Goal: Task Accomplishment & Management: Manage account settings

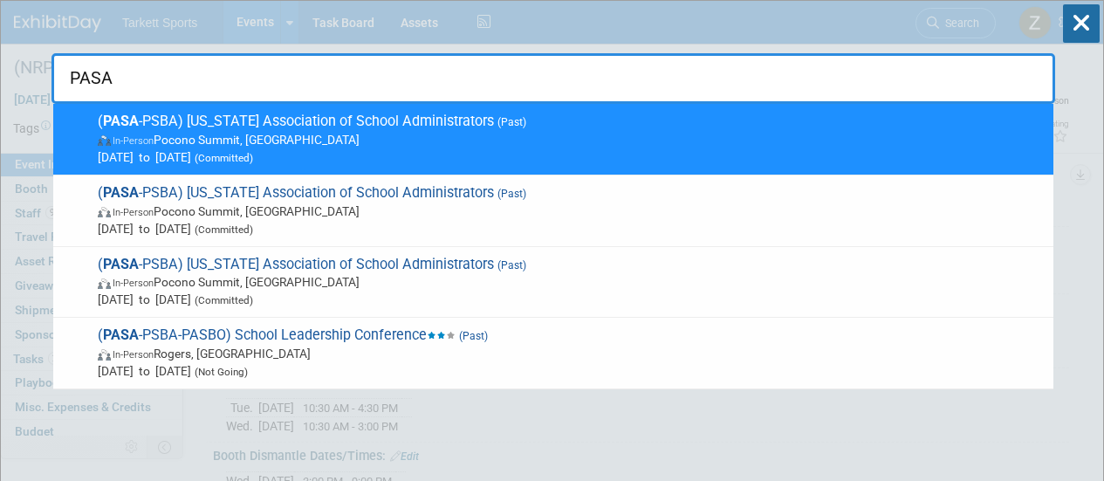
click at [878, 56] on input "PASA" at bounding box center [552, 78] width 1003 height 51
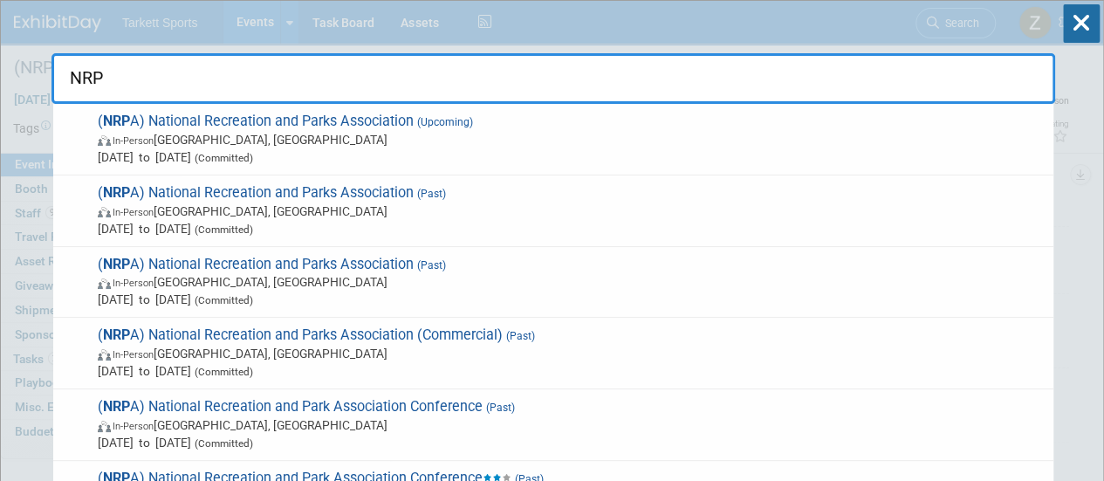
type input "NRPA"
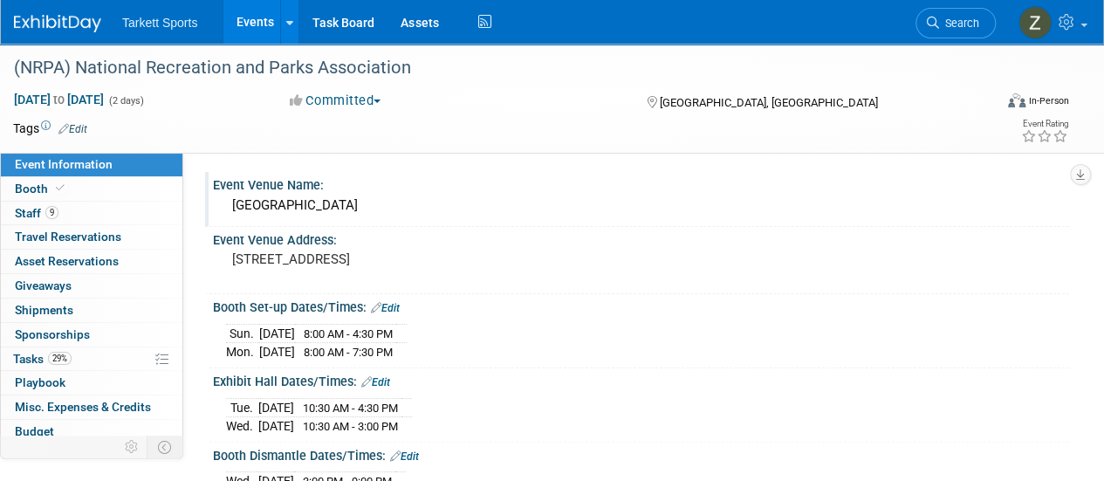
click at [355, 216] on div "[GEOGRAPHIC_DATA]" at bounding box center [641, 205] width 830 height 27
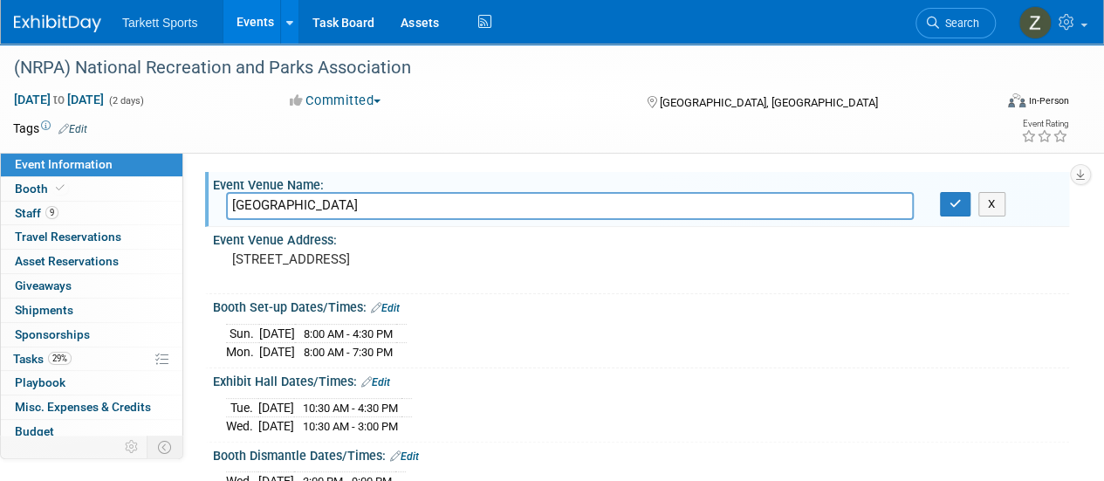
click at [355, 216] on input "[GEOGRAPHIC_DATA]" at bounding box center [569, 205] width 687 height 27
click at [406, 267] on div "[STREET_ADDRESS]" at bounding box center [391, 267] width 331 height 40
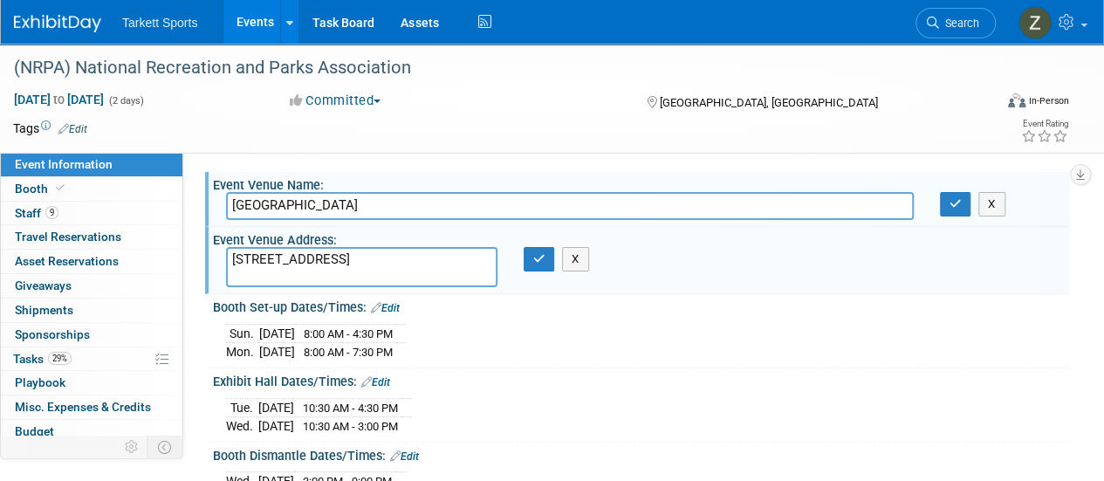
click at [406, 267] on textarea "[STREET_ADDRESS]" at bounding box center [361, 267] width 271 height 40
click at [551, 257] on button "button" at bounding box center [538, 259] width 31 height 24
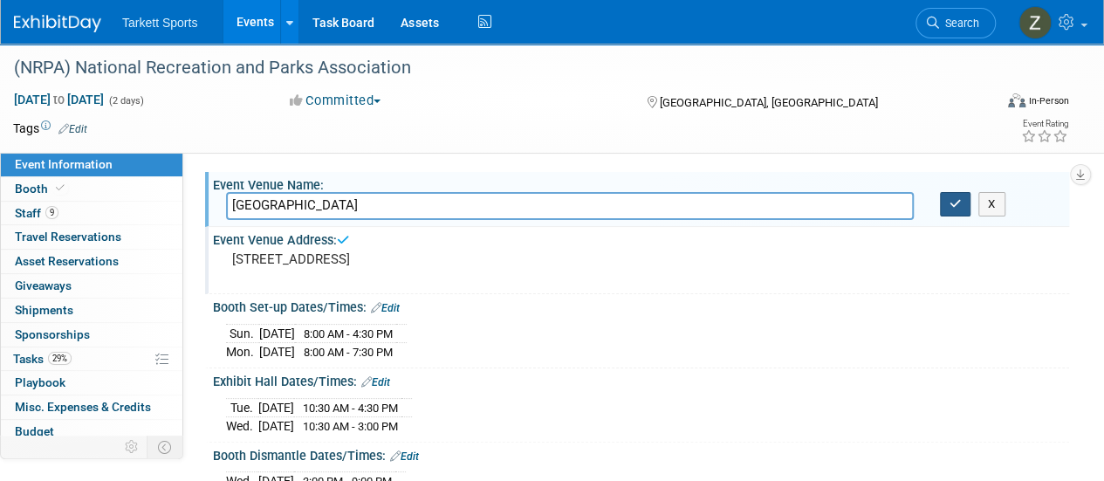
click at [961, 205] on button "button" at bounding box center [955, 204] width 31 height 24
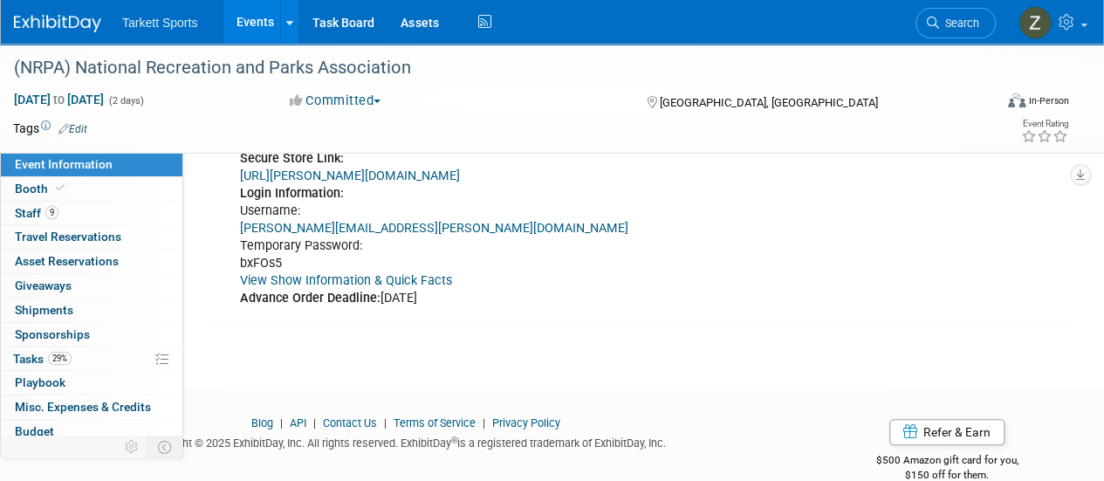
scroll to position [698, 0]
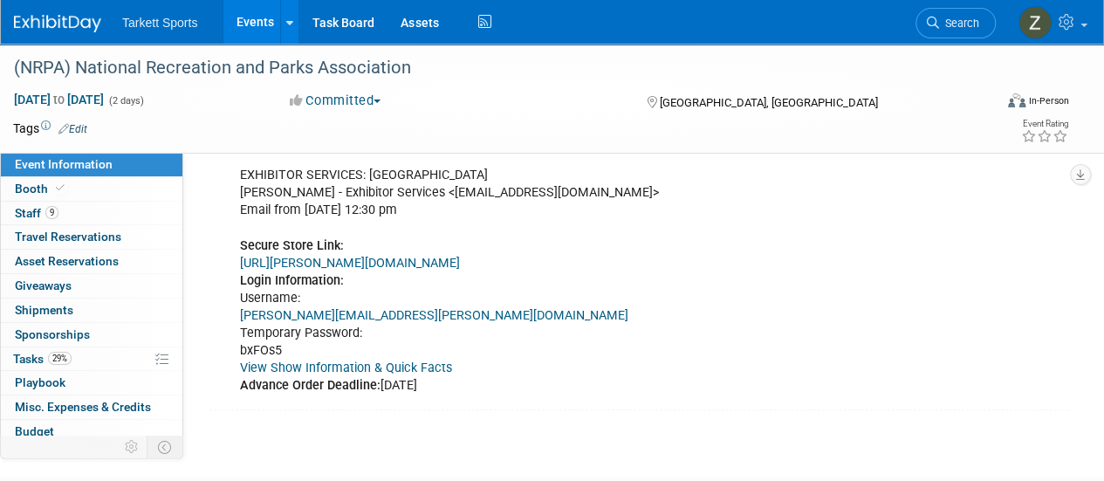
click at [376, 256] on link "[URL][PERSON_NAME][DOMAIN_NAME]" at bounding box center [350, 263] width 220 height 15
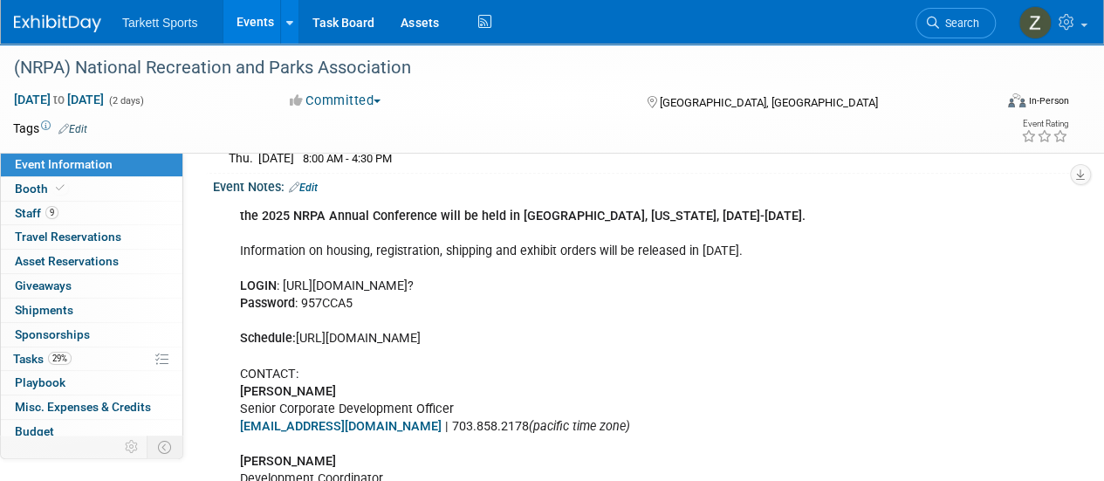
scroll to position [349, 0]
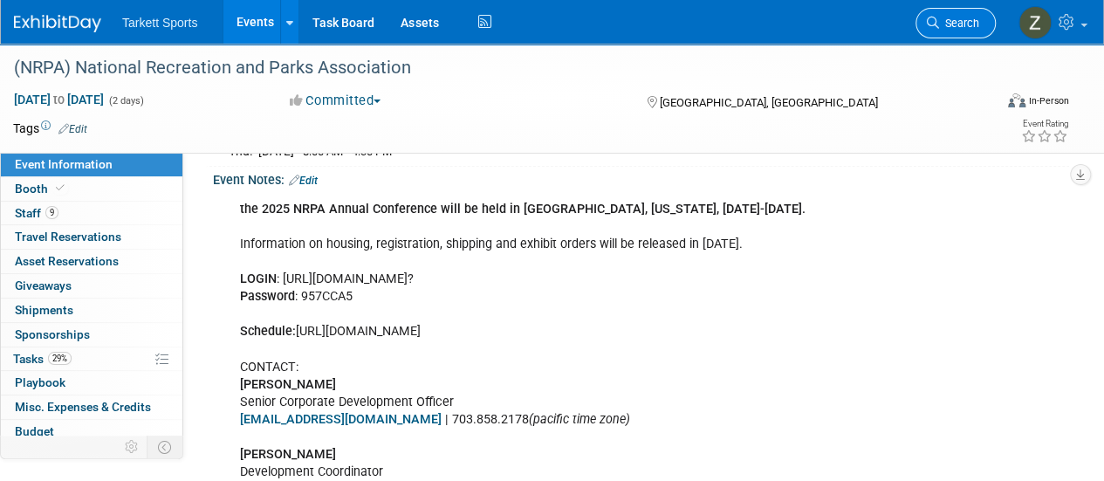
click at [944, 25] on span "Search" at bounding box center [959, 23] width 40 height 13
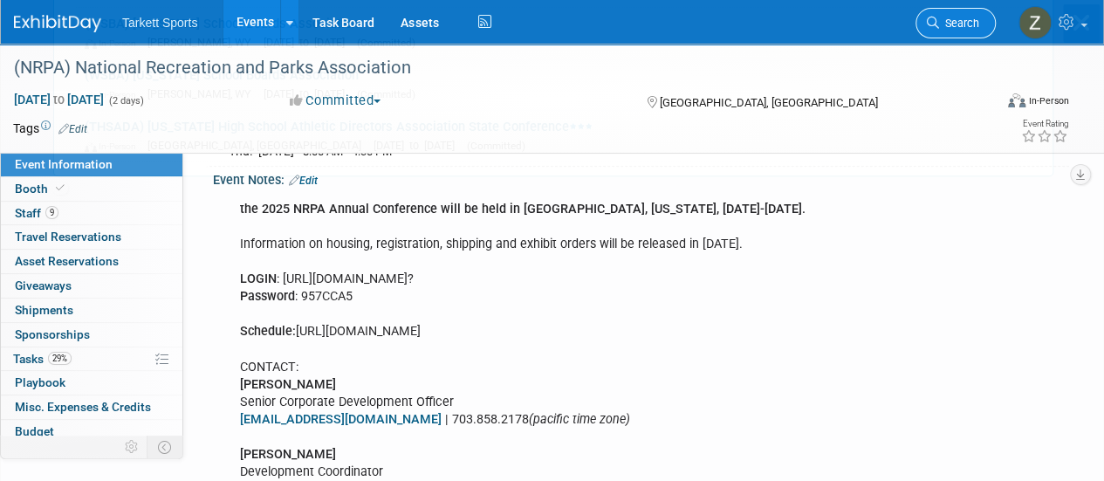
scroll to position [0, 0]
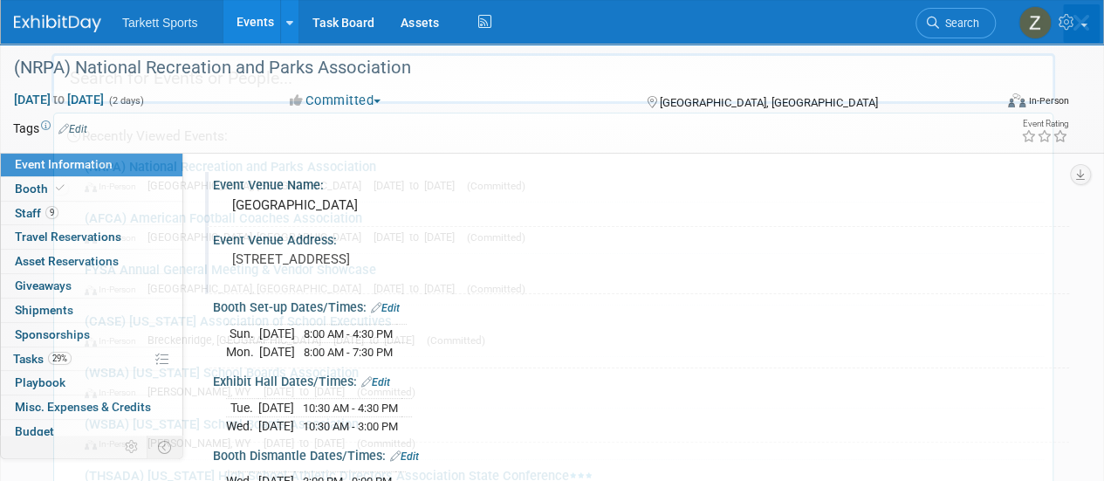
click at [75, 61] on body "Tarkett Sports Events Add Event Bulk Upload Events Shareable Event Boards Recen…" at bounding box center [552, 240] width 1104 height 481
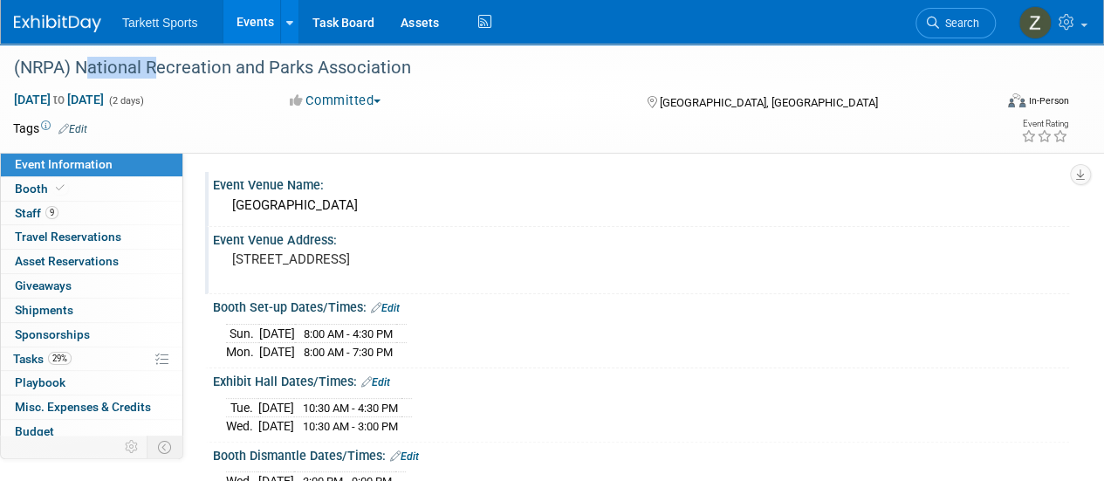
click at [75, 61] on div "(NRPA) National Recreation and Parks Association" at bounding box center [493, 67] width 971 height 31
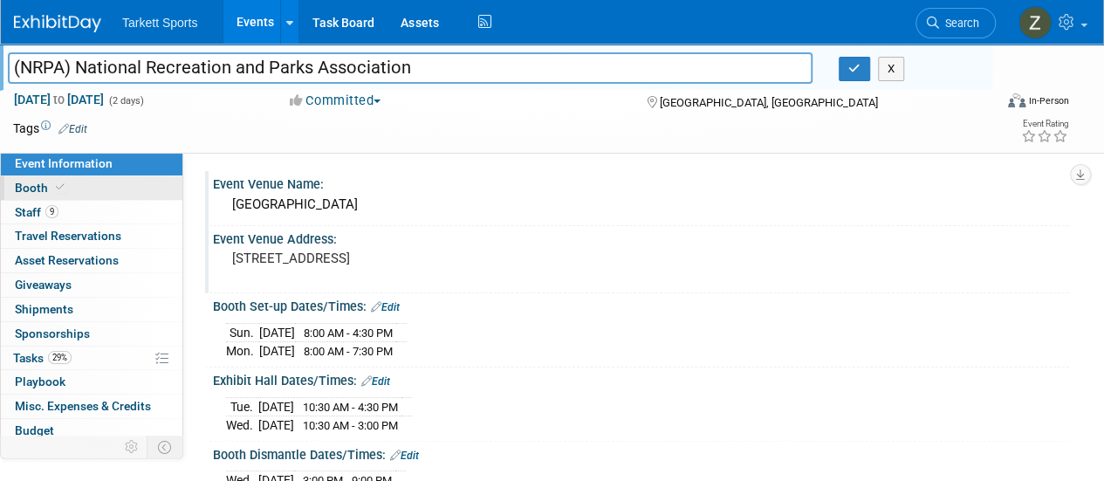
click at [24, 195] on link "Booth" at bounding box center [91, 188] width 181 height 24
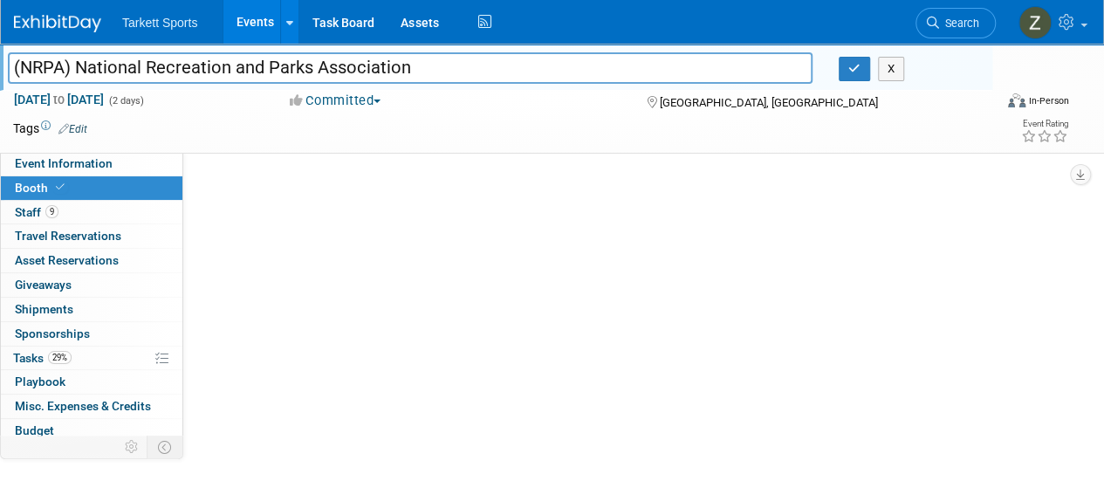
select select "FieldTurf, [PERSON_NAME], Indoor, Tarkett Sports Construction"
